Goal: Transaction & Acquisition: Purchase product/service

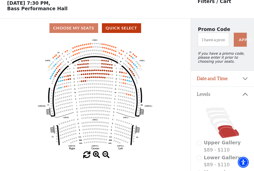
scroll to position [23, 0]
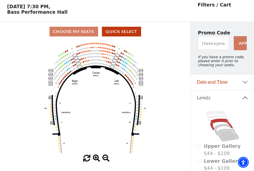
scroll to position [23, 0]
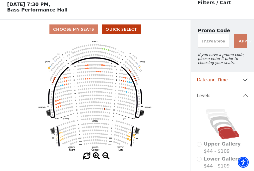
scroll to position [23, 0]
